Goal: Find contact information: Find contact information

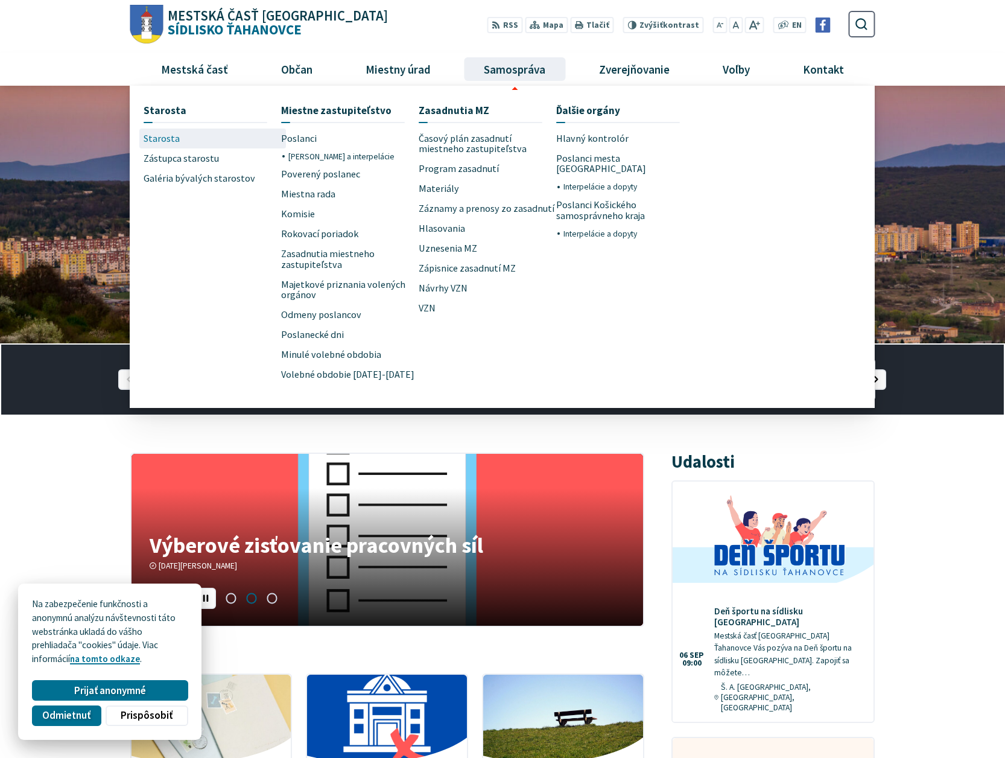
click at [150, 142] on span "Starosta" at bounding box center [162, 139] width 36 height 20
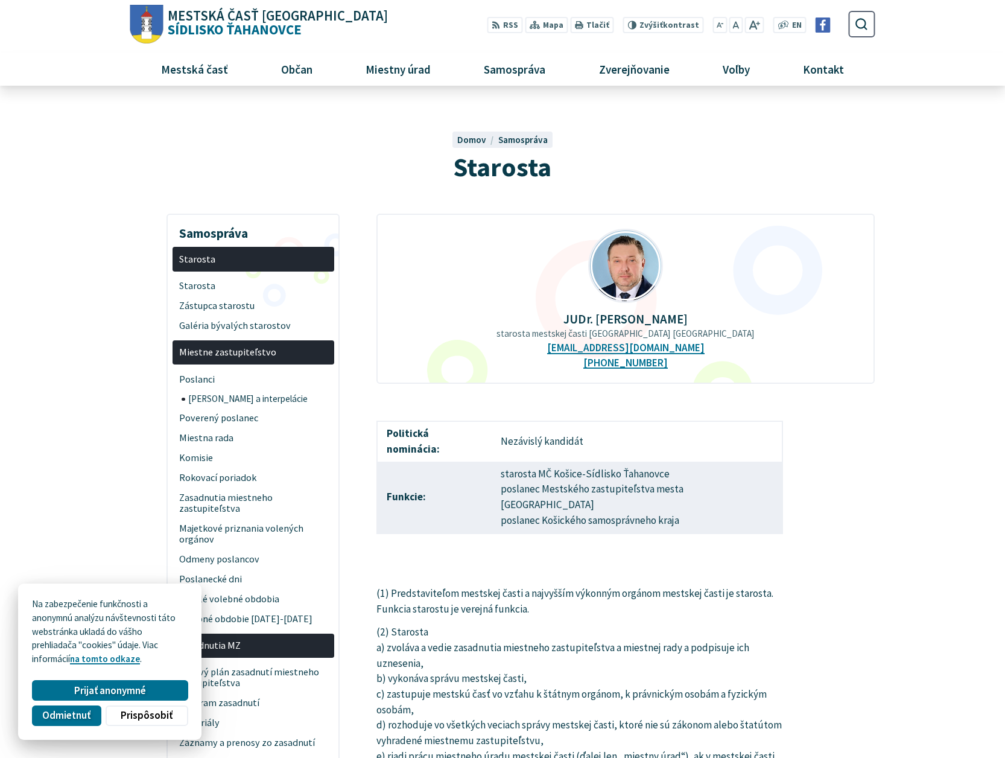
drag, startPoint x: 693, startPoint y: 315, endPoint x: 570, endPoint y: 313, distance: 123.1
click at [570, 313] on p "JUDr. Ing. Miloš Ihnát" at bounding box center [626, 319] width 460 height 14
copy p "JUDr. Ing. Miloš Ihnát"
drag, startPoint x: 681, startPoint y: 348, endPoint x: 738, endPoint y: 358, distance: 58.1
click at [677, 351] on div "JUDr. Ing. Miloš Ihnát starosta mestskej časti Košice-Sídlisko Ťahanovce staros…" at bounding box center [625, 299] width 498 height 170
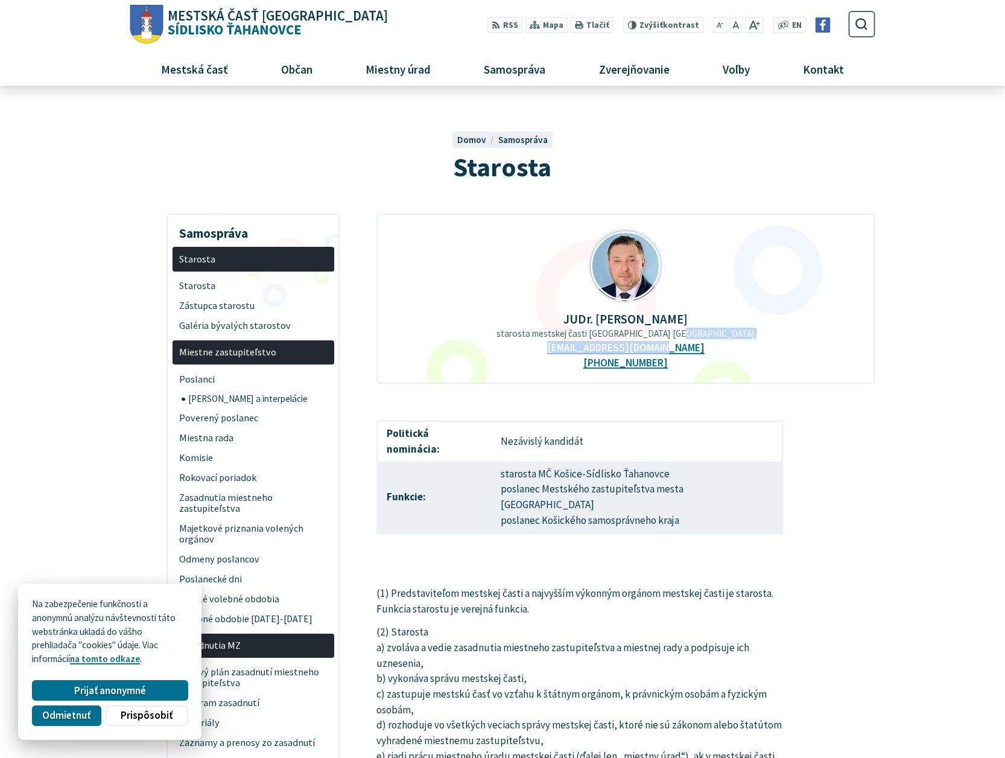
click at [738, 358] on div "JUDr. Ing. Miloš Ihnát starosta mestskej časti Košice-Sídlisko Ťahanovce staros…" at bounding box center [625, 299] width 498 height 170
click at [694, 351] on div "JUDr. Ing. Miloš Ihnát starosta mestskej časti Košice-Sídlisko Ťahanovce staros…" at bounding box center [625, 299] width 498 height 170
copy div "novce starostamc@tahanovce.sk"
click at [751, 351] on div "JUDr. Ing. Miloš Ihnát starosta mestskej časti Košice-Sídlisko Ťahanovce staros…" at bounding box center [625, 299] width 498 height 170
drag, startPoint x: 693, startPoint y: 351, endPoint x: 562, endPoint y: 349, distance: 130.9
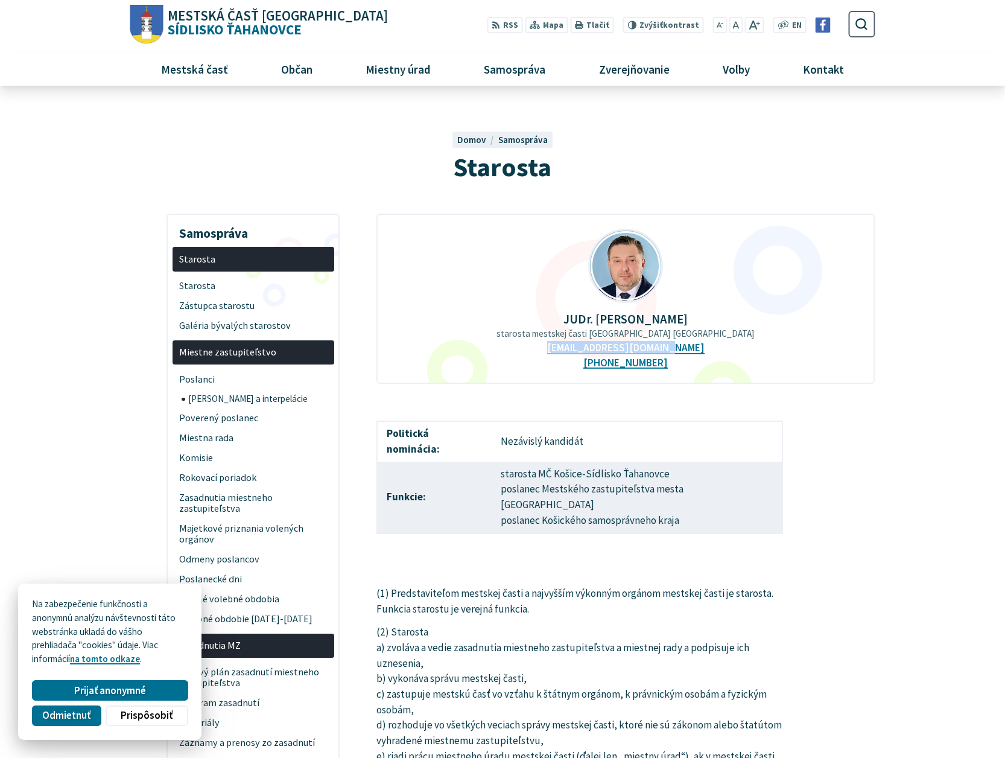
click at [562, 349] on div "JUDr. Ing. Miloš Ihnát starosta mestskej časti Košice-Sídlisko Ťahanovce staros…" at bounding box center [625, 299] width 498 height 170
copy link "starostamc@tahanovce.sk"
click at [170, 690] on button "Prijať anonymné" at bounding box center [110, 689] width 156 height 21
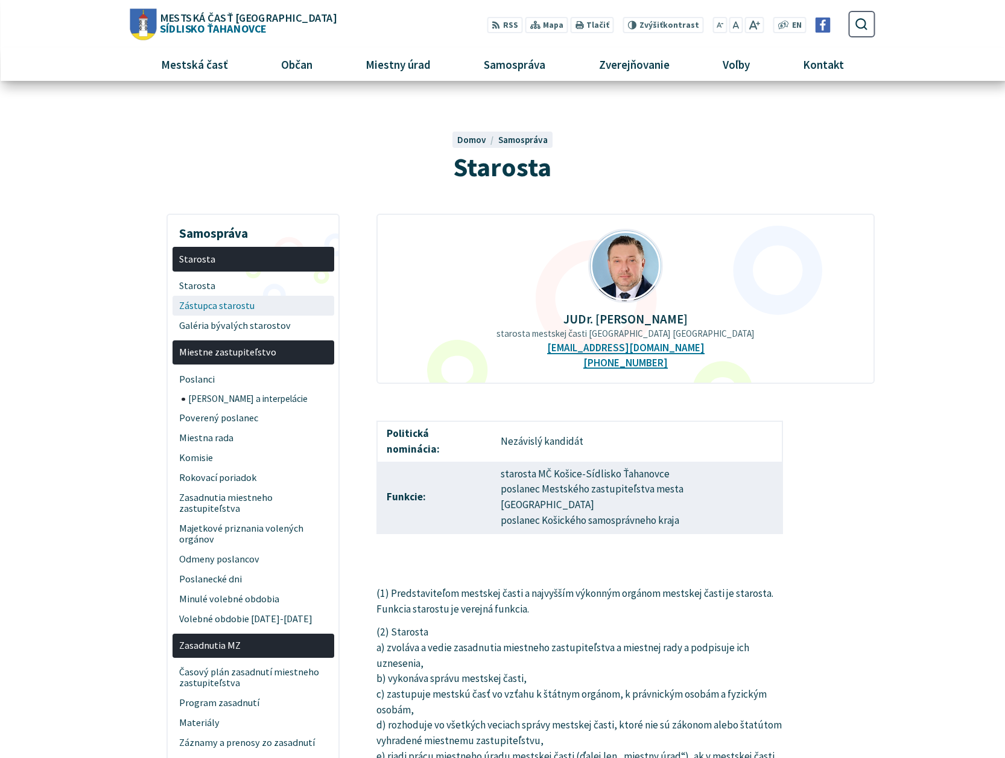
click at [238, 308] on span "Zástupca starostu" at bounding box center [253, 306] width 148 height 20
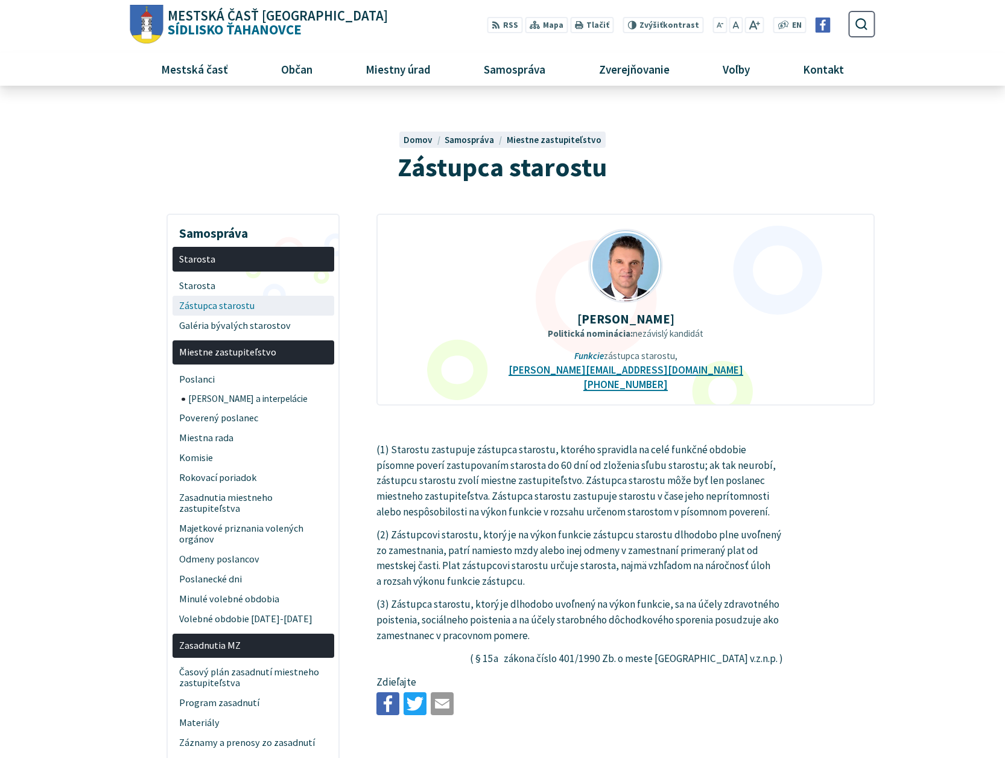
click at [221, 303] on span "Zástupca starostu" at bounding box center [253, 306] width 148 height 20
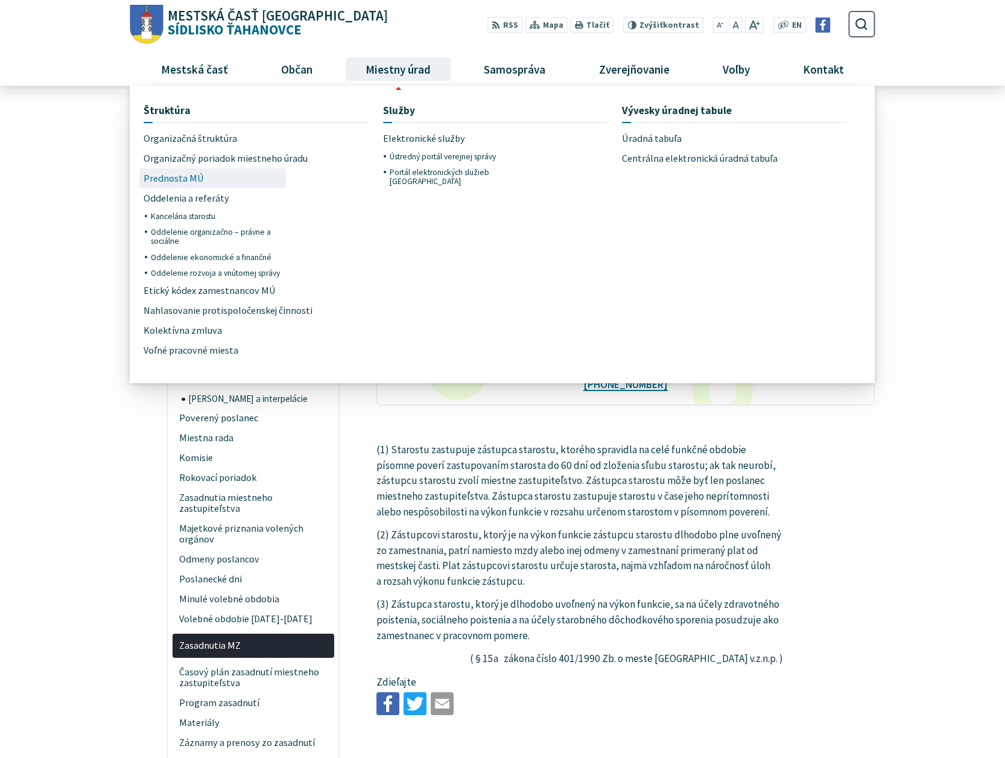
click at [176, 177] on span "Prednosta MÚ" at bounding box center [174, 178] width 60 height 20
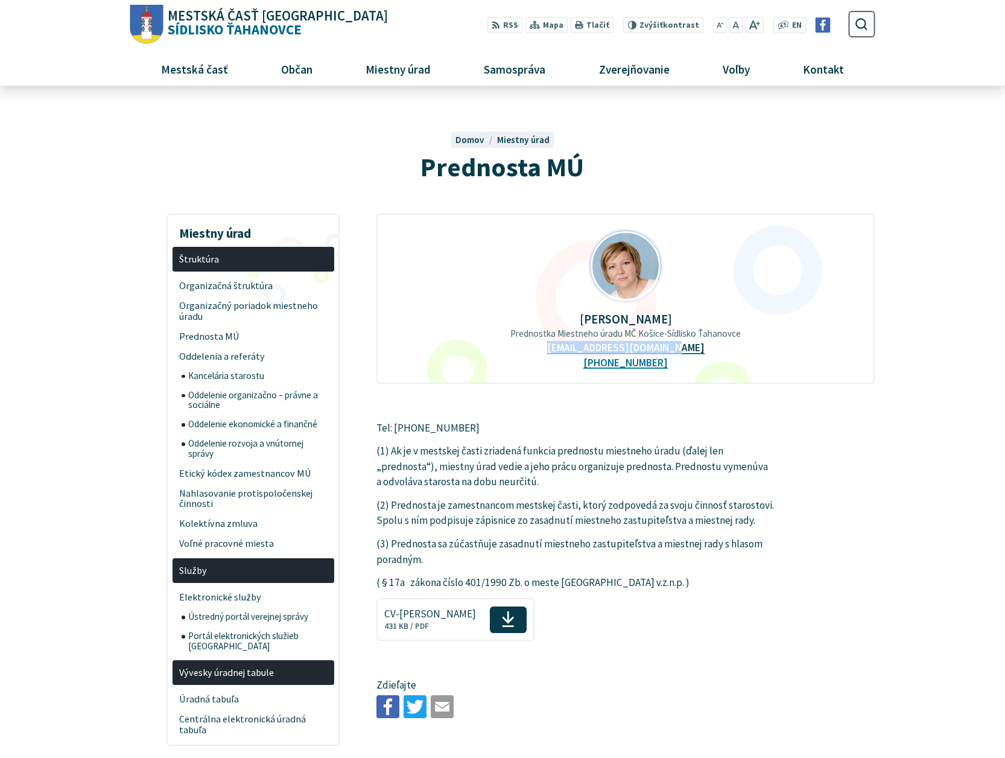
drag, startPoint x: 694, startPoint y: 350, endPoint x: 562, endPoint y: 354, distance: 132.2
click at [562, 354] on div "JUDr. Beáta Zemková Prednostka Miestneho úradu MČ Košice-Sídlisko Ťahanovce pre…" at bounding box center [625, 299] width 498 height 170
copy link "[EMAIL_ADDRESS][DOMAIN_NAME]"
click at [685, 324] on p "[PERSON_NAME]" at bounding box center [626, 319] width 460 height 14
drag, startPoint x: 691, startPoint y: 319, endPoint x: 568, endPoint y: 317, distance: 122.5
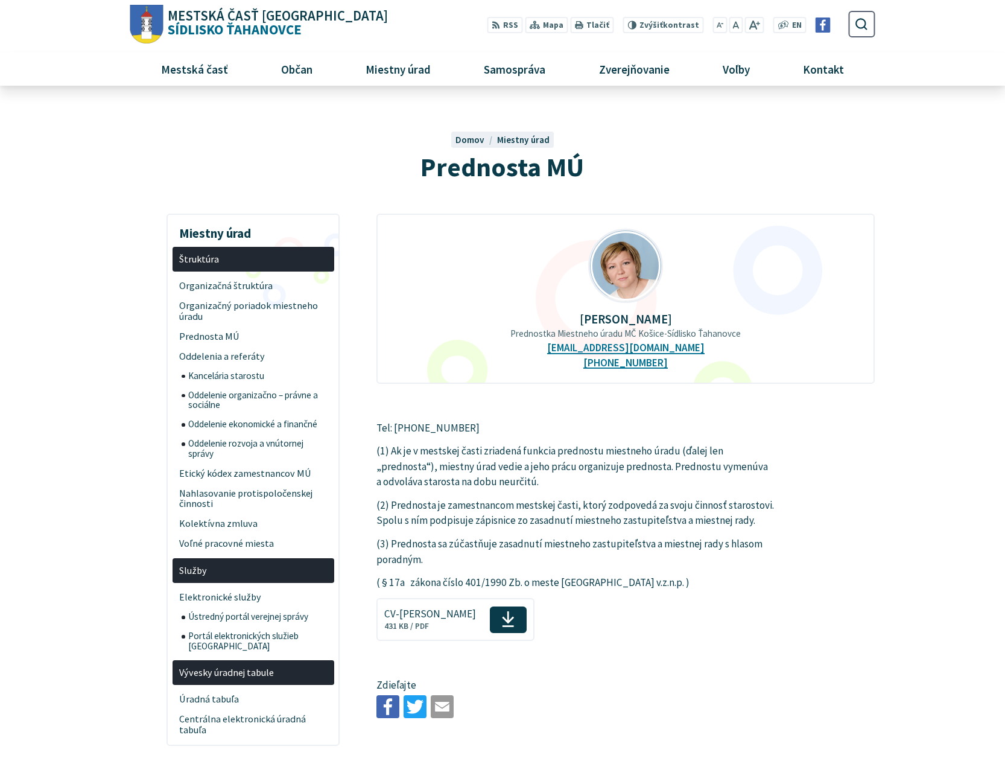
click at [568, 317] on p "[PERSON_NAME]" at bounding box center [626, 319] width 460 height 14
copy p "[PERSON_NAME]"
click at [793, 427] on article "JUDr. Beáta Zemková Prednostka Miestneho úradu MČ Košice-Sídlisko Ťahanovce pre…" at bounding box center [625, 468] width 535 height 509
click at [232, 379] on span "Kancelária starostu" at bounding box center [257, 375] width 139 height 19
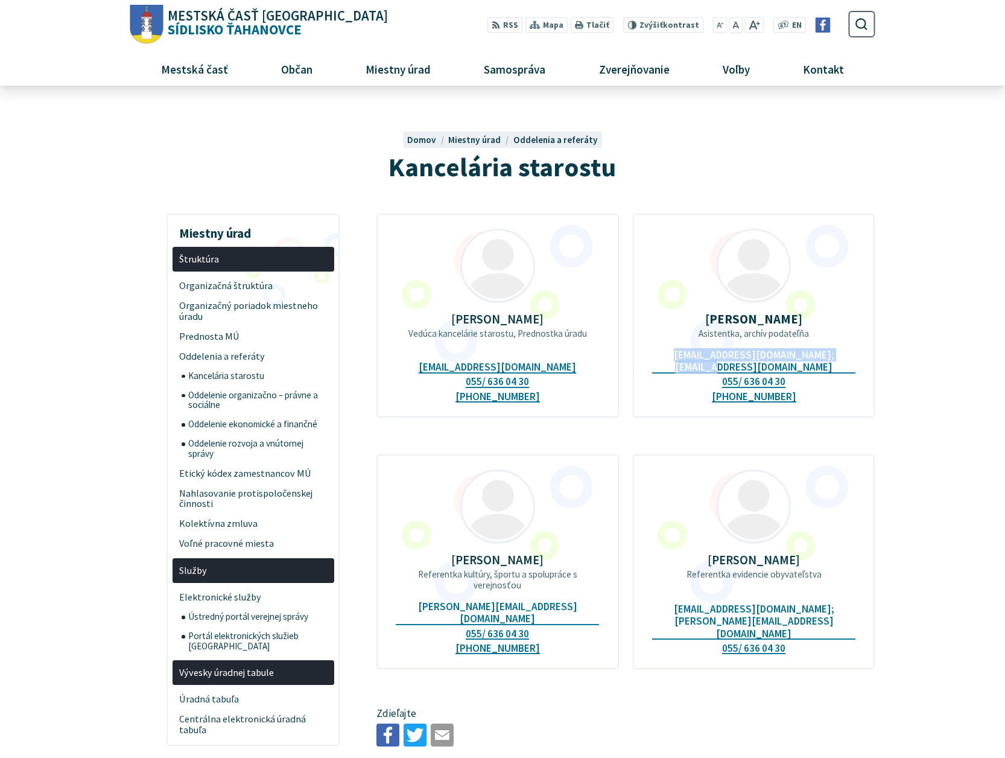
drag, startPoint x: 856, startPoint y: 353, endPoint x: 653, endPoint y: 352, distance: 202.1
click at [653, 352] on div "[PERSON_NAME] Asistentka, archív podateľňa [EMAIL_ADDRESS][DOMAIN_NAME]; [EMAIL…" at bounding box center [754, 316] width 243 height 204
copy link "[EMAIL_ADDRESS][DOMAIN_NAME]; [EMAIL_ADDRESS][DOMAIN_NAME]"
click at [582, 600] on div "[PERSON_NAME] Referentka kultúry, športu a spolupráce s verejnosťou [PERSON_NAM…" at bounding box center [497, 561] width 243 height 215
drag, startPoint x: 586, startPoint y: 594, endPoint x: 414, endPoint y: 595, distance: 172.0
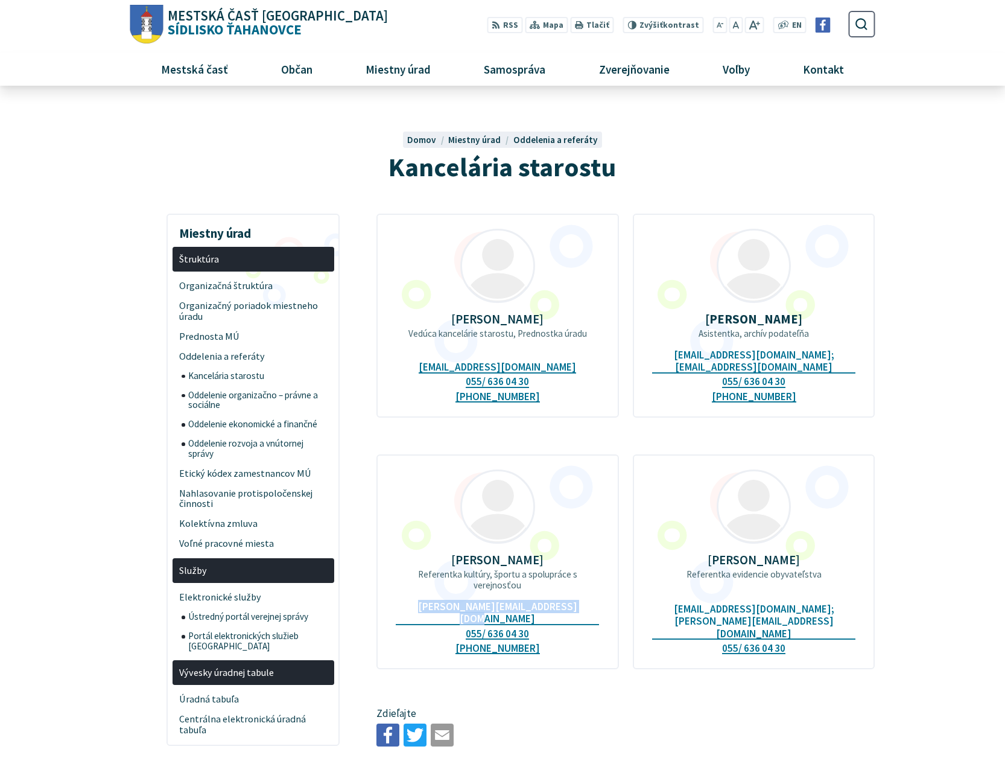
click at [414, 595] on div "[PERSON_NAME] Referentka kultúry, športu a spolupráce s verejnosťou [PERSON_NAM…" at bounding box center [497, 561] width 243 height 215
copy link "[PERSON_NAME][EMAIL_ADDRESS][DOMAIN_NAME]"
click at [835, 524] on div "[PERSON_NAME] Referentka evidencie obyvateľstva [EMAIL_ADDRESS][DOMAIN_NAME]; […" at bounding box center [754, 561] width 243 height 215
click at [232, 445] on span "Oddelenie rozvoja a vnútornej správy" at bounding box center [257, 449] width 139 height 30
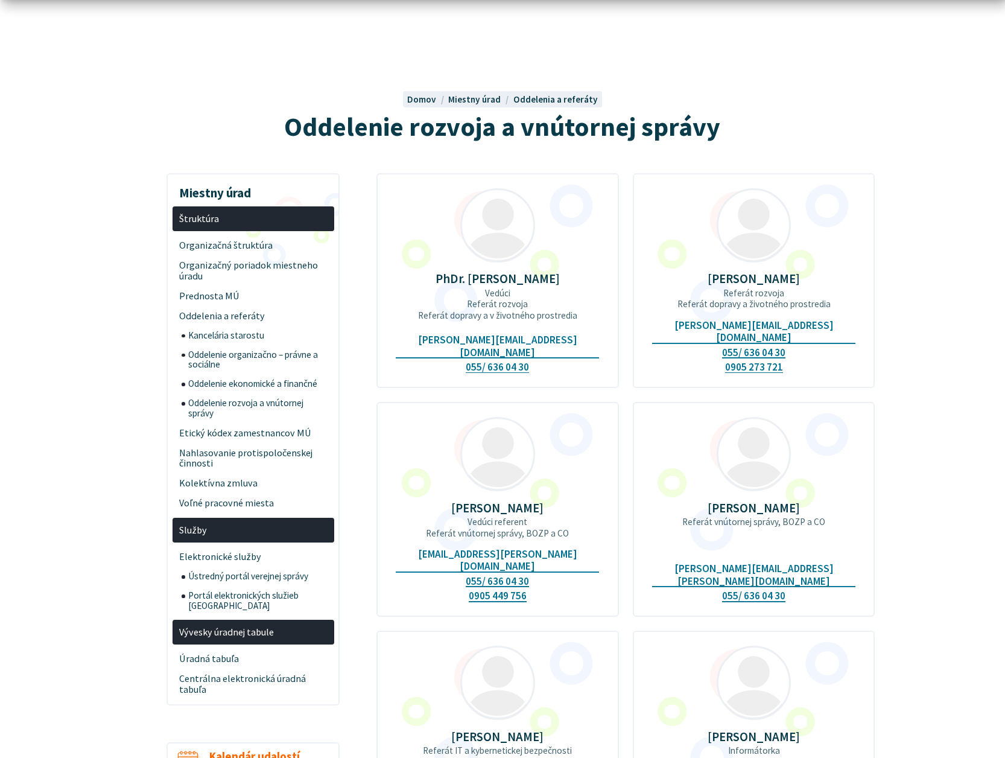
scroll to position [60, 0]
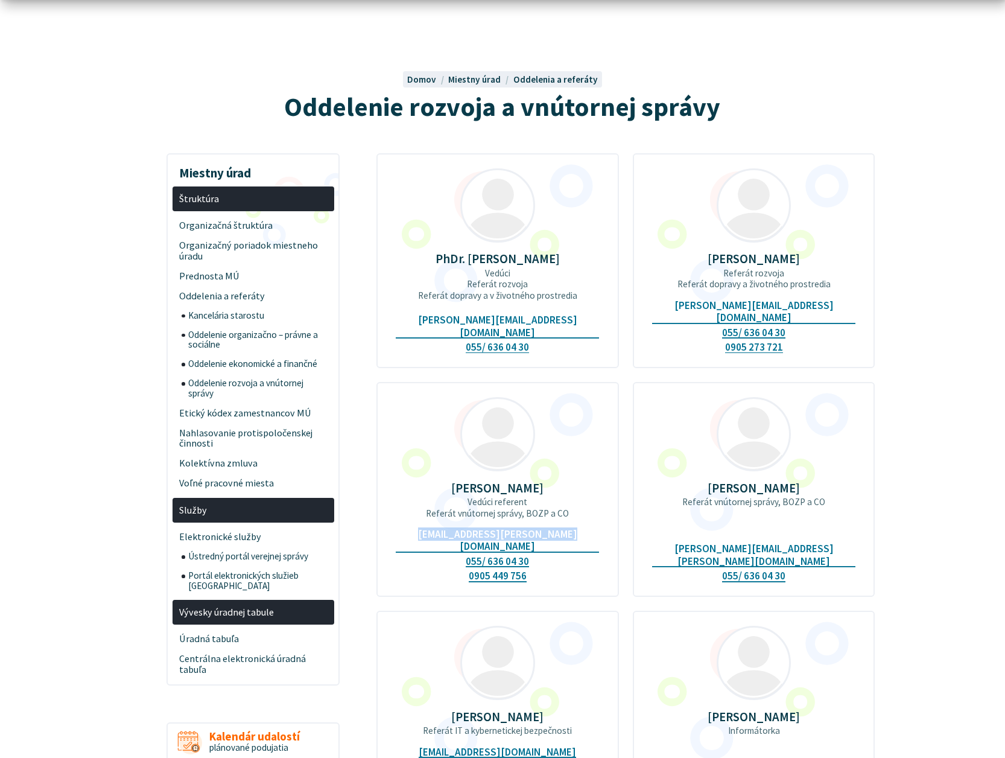
drag, startPoint x: 576, startPoint y: 521, endPoint x: 422, endPoint y: 517, distance: 153.9
click at [422, 517] on div "[PERSON_NAME] Vedúci referent Referát vnútornej správy, BOZP a CO [EMAIL_ADDRES…" at bounding box center [497, 489] width 243 height 215
copy link "[EMAIL_ADDRESS][PERSON_NAME][DOMAIN_NAME]"
click at [614, 399] on div "[PERSON_NAME] Vedúci referent Referát vnútornej správy, BOZP a CO [EMAIL_ADDRES…" at bounding box center [497, 489] width 243 height 215
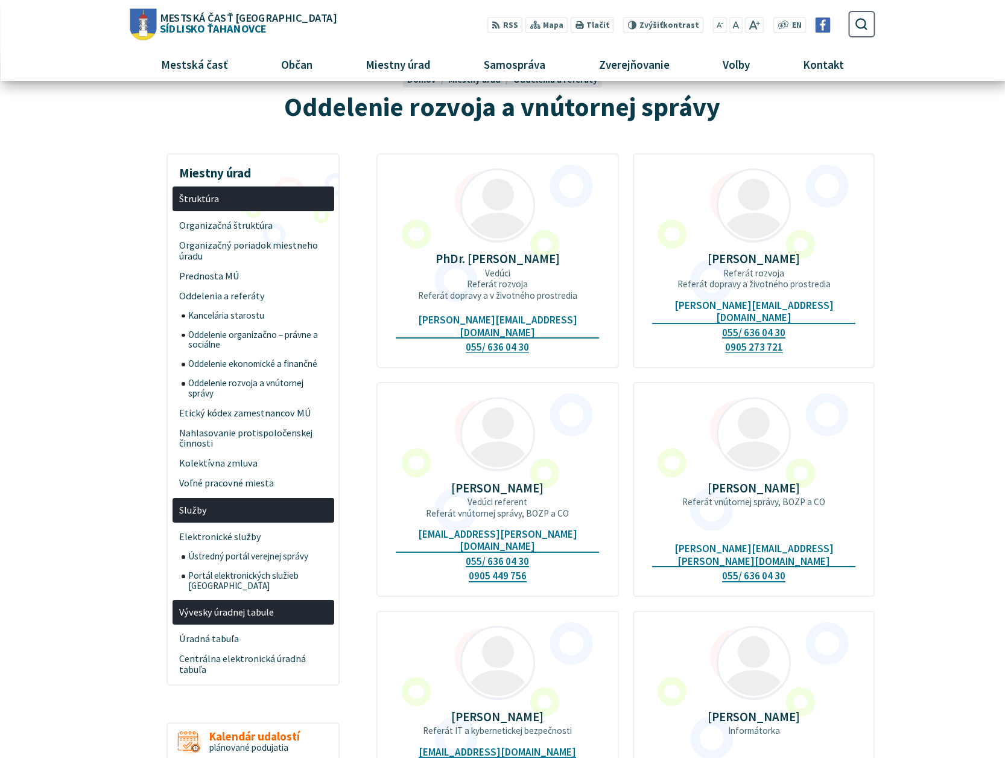
click at [195, 335] on span "Oddelenie organizačno – právne a sociálne" at bounding box center [257, 340] width 139 height 30
